Goal: Task Accomplishment & Management: Manage account settings

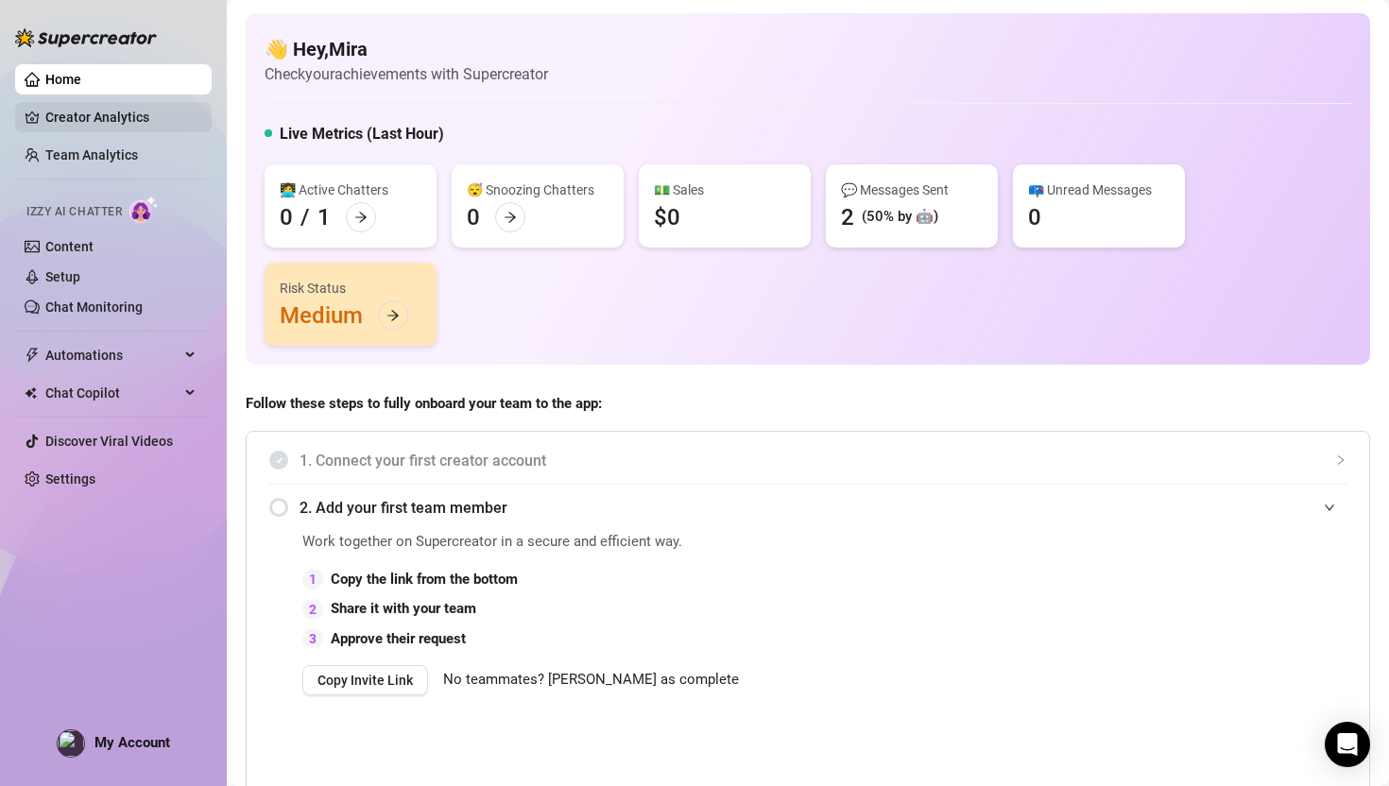
click at [83, 118] on link "Creator Analytics" at bounding box center [120, 117] width 151 height 30
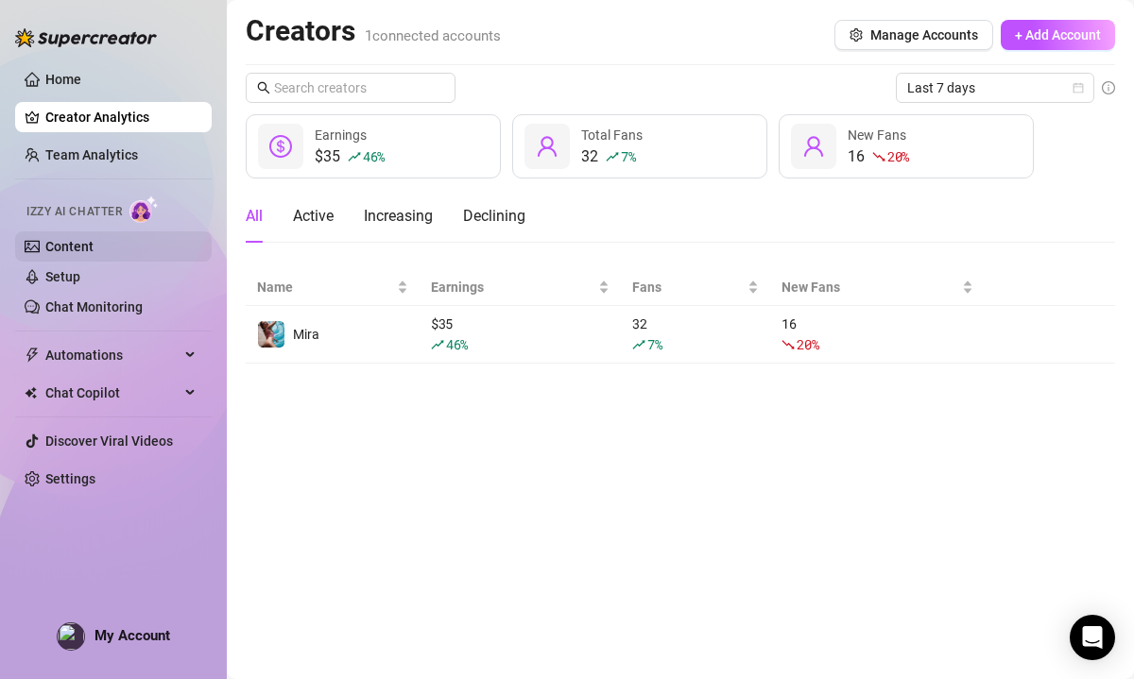
click at [92, 248] on link "Content" at bounding box center [69, 246] width 48 height 15
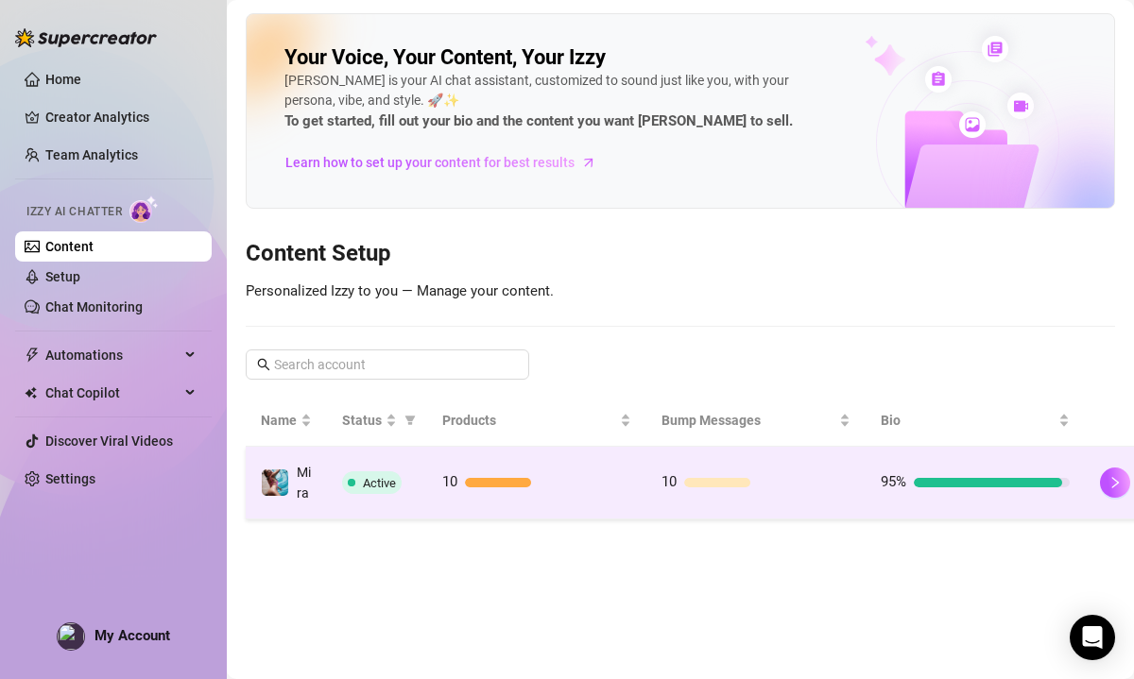
click at [557, 510] on td "10" at bounding box center [536, 483] width 219 height 73
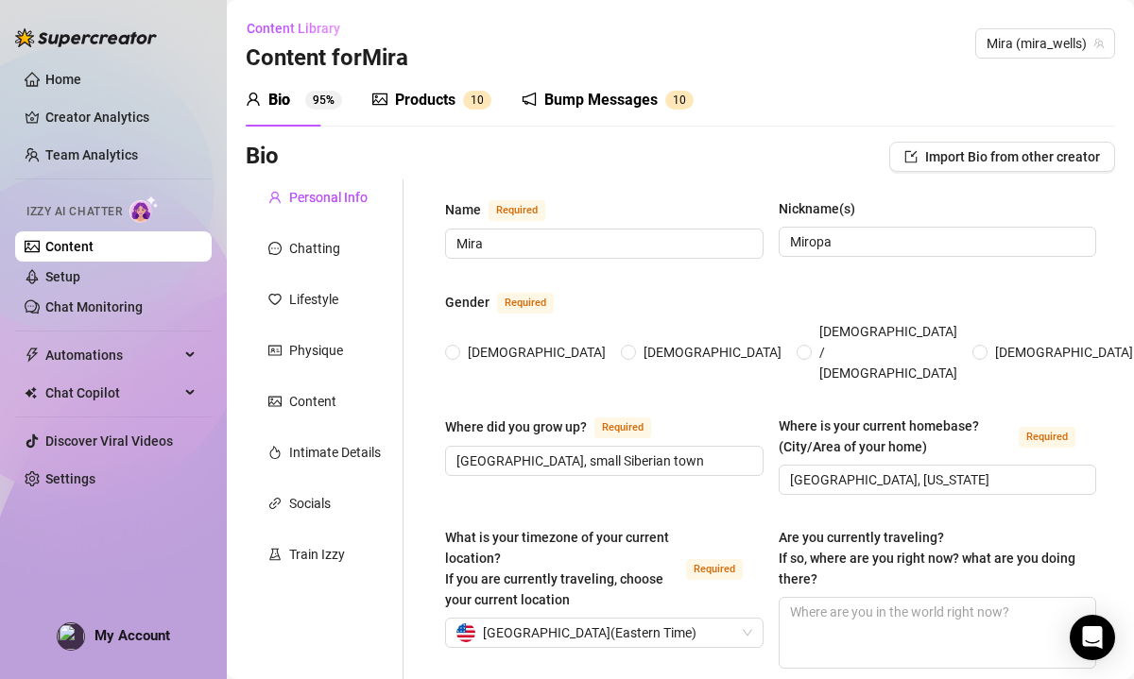
radio input "true"
type input "[DATE]"
click at [80, 284] on link "Setup" at bounding box center [62, 276] width 35 height 15
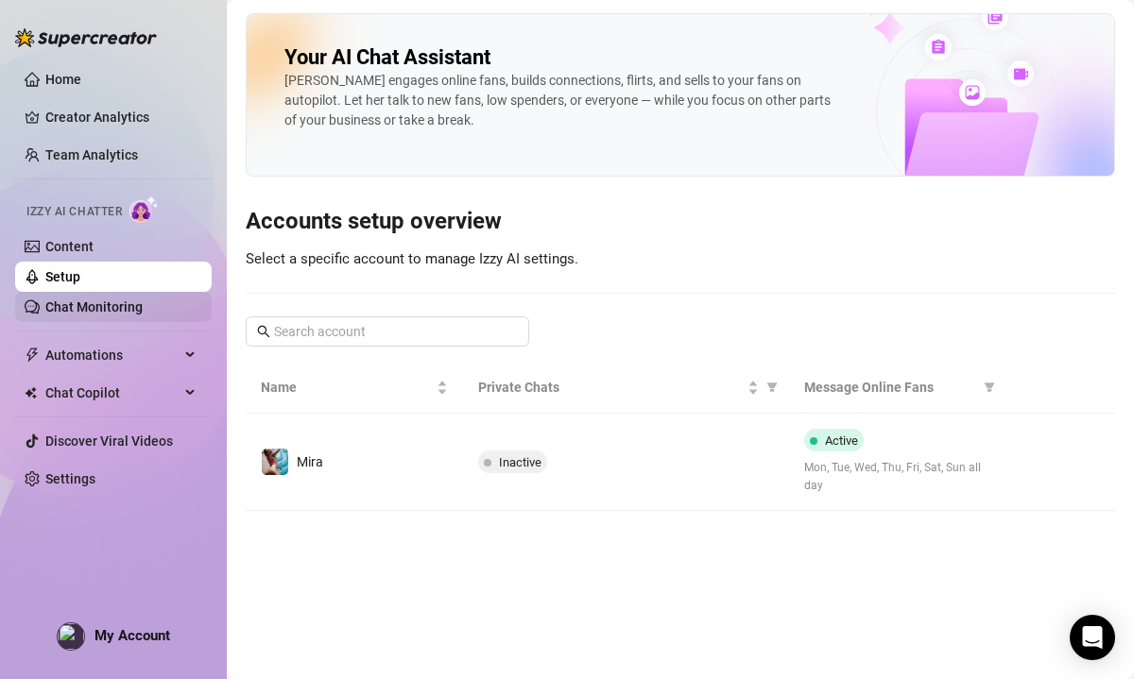
click at [97, 315] on link "Chat Monitoring" at bounding box center [93, 306] width 97 height 15
